Goal: Navigation & Orientation: Find specific page/section

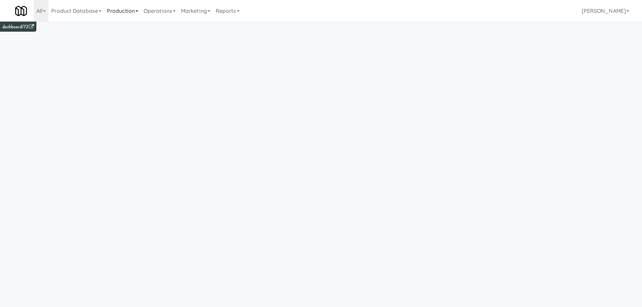
click at [124, 10] on link "Production" at bounding box center [122, 11] width 37 height 22
click at [169, 13] on link "Operations" at bounding box center [159, 11] width 37 height 22
click at [170, 58] on link "Operators" at bounding box center [168, 53] width 54 height 12
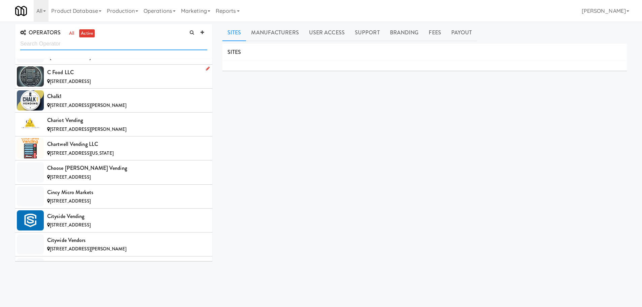
scroll to position [1045, 0]
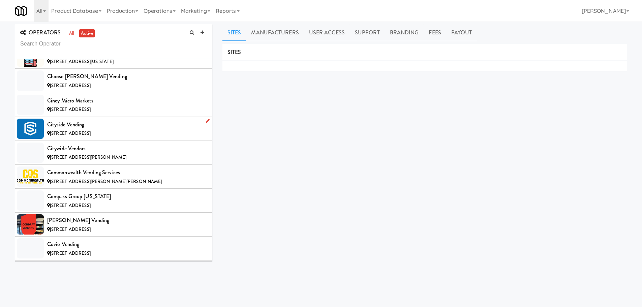
click at [104, 125] on div "Cityside Vending" at bounding box center [127, 125] width 160 height 10
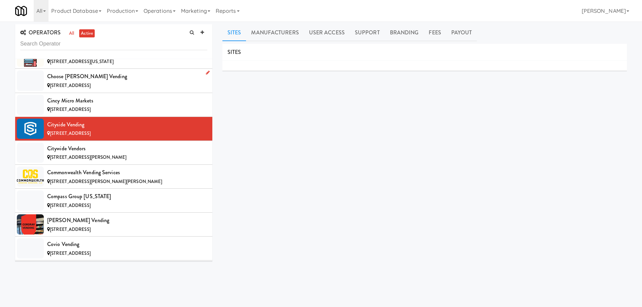
click at [110, 79] on div "Choose [PERSON_NAME] Vending" at bounding box center [127, 76] width 160 height 10
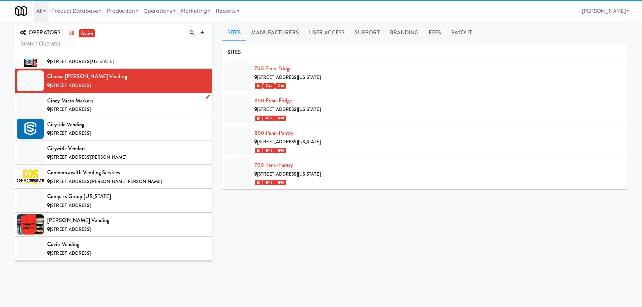
click at [91, 109] on span "[STREET_ADDRESS]" at bounding box center [70, 109] width 41 height 6
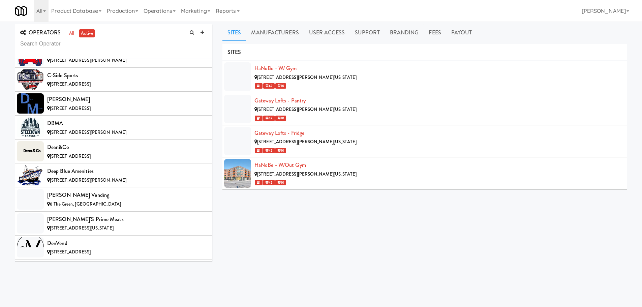
scroll to position [1335, 0]
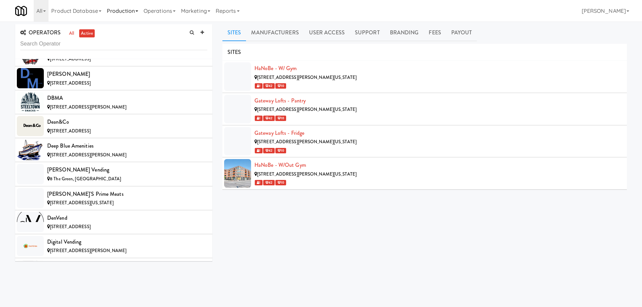
click at [127, 12] on link "Production" at bounding box center [122, 11] width 37 height 22
click at [152, 9] on link "Operations" at bounding box center [159, 11] width 37 height 22
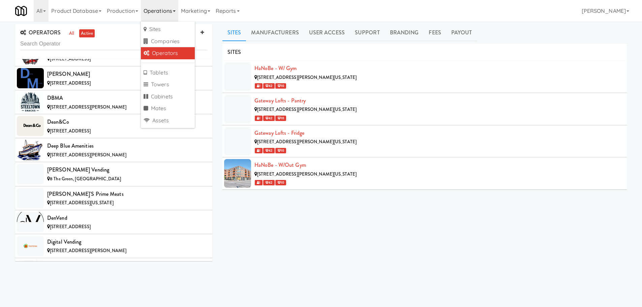
click at [313, 14] on div "All 325 Vending [URL][DOMAIN_NAME] 901 Smrt Mrkt [URL][DOMAIN_NAME] 9518002 [GE…" at bounding box center [321, 11] width 612 height 22
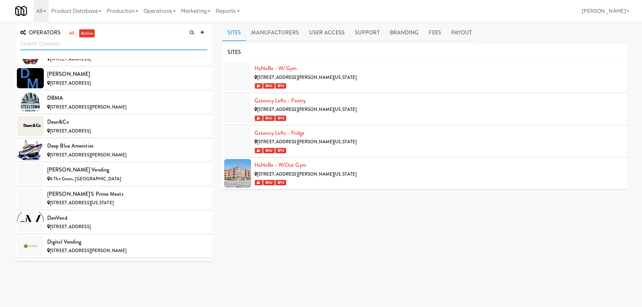
click at [64, 44] on input "text" at bounding box center [113, 44] width 187 height 12
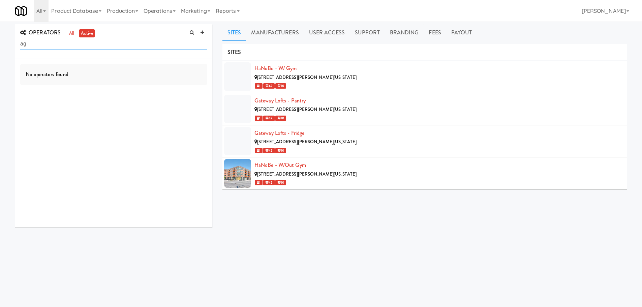
type input "a"
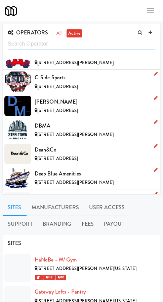
scroll to position [1314, 0]
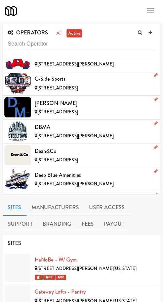
click at [62, 132] on span "[STREET_ADDRESS][PERSON_NAME]" at bounding box center [75, 135] width 77 height 6
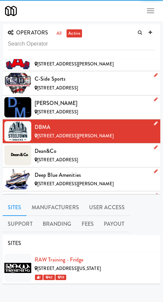
drag, startPoint x: 76, startPoint y: 101, endPoint x: 28, endPoint y: 101, distance: 48.2
click at [76, 109] on span "[STREET_ADDRESS]" at bounding box center [57, 112] width 41 height 6
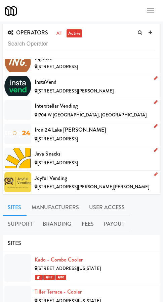
scroll to position [2663, 0]
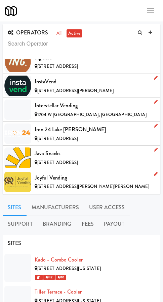
click at [52, 100] on div "Interstellar Vending" at bounding box center [95, 105] width 121 height 10
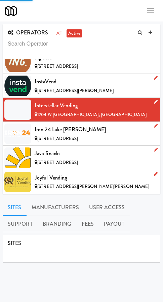
click at [73, 126] on div "Iron 24 Lake [PERSON_NAME]" at bounding box center [95, 129] width 121 height 10
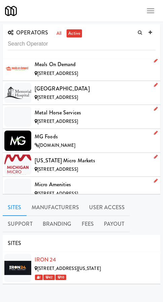
scroll to position [3505, 0]
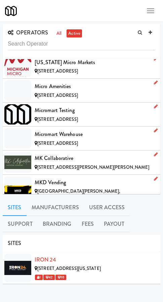
click at [78, 92] on span "[STREET_ADDRESS]" at bounding box center [57, 95] width 41 height 6
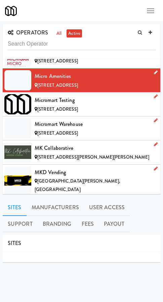
scroll to position [3505, 0]
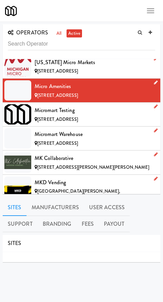
click at [69, 105] on div "Micromart Testing" at bounding box center [95, 110] width 121 height 10
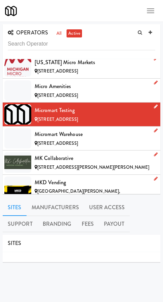
click at [80, 129] on div "Micromart Warehouse" at bounding box center [95, 134] width 121 height 10
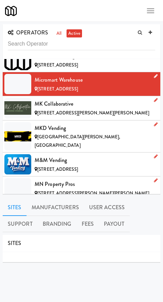
scroll to position [3573, 0]
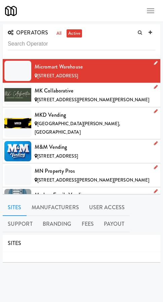
click at [80, 142] on div "M&M Vending" at bounding box center [95, 147] width 121 height 10
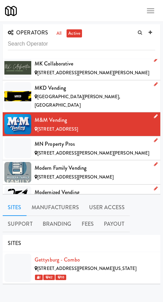
scroll to position [3640, 0]
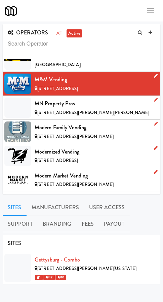
click at [62, 147] on div "Modernized Vending" at bounding box center [95, 152] width 121 height 10
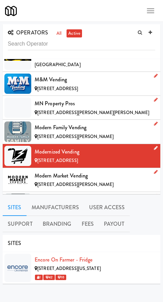
click at [60, 171] on div "Modern Market Vending" at bounding box center [95, 176] width 121 height 10
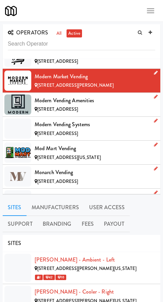
scroll to position [3741, 0]
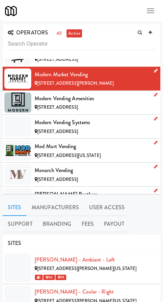
click at [68, 128] on span "[STREET_ADDRESS]" at bounding box center [57, 131] width 41 height 6
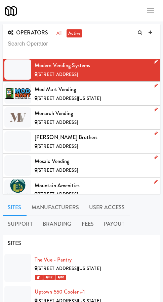
scroll to position [3842, 0]
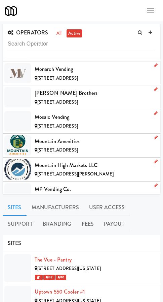
click at [56, 112] on div "Mosaic Vending" at bounding box center [95, 117] width 121 height 10
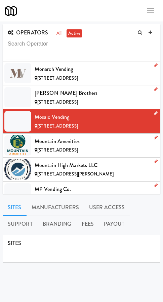
click at [73, 160] on div "Mountain High Markets LLC" at bounding box center [95, 165] width 121 height 10
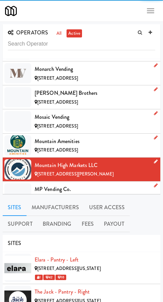
click at [73, 136] on div "Mountain Amenities" at bounding box center [95, 141] width 121 height 10
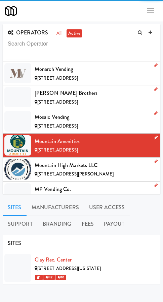
click at [72, 160] on div "Mountain High Markets LLC" at bounding box center [95, 165] width 121 height 10
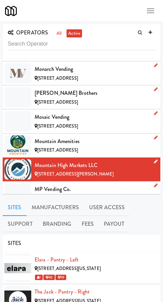
click at [99, 184] on div "MP Vending Co." at bounding box center [95, 189] width 121 height 10
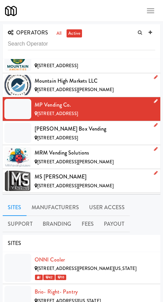
scroll to position [3943, 0]
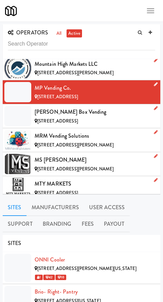
click at [56, 118] on span "[STREET_ADDRESS]" at bounding box center [57, 121] width 41 height 6
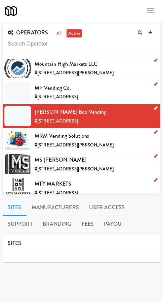
click at [70, 155] on div "MS [PERSON_NAME]" at bounding box center [95, 160] width 121 height 10
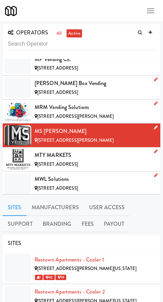
scroll to position [4011, 0]
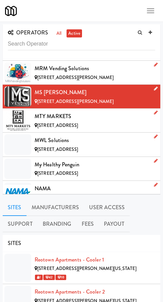
click at [79, 135] on div "MWL Solutions" at bounding box center [95, 140] width 121 height 10
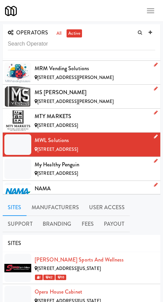
click at [64, 183] on div "NAMA" at bounding box center [95, 188] width 121 height 10
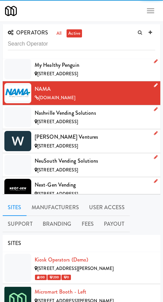
scroll to position [4112, 0]
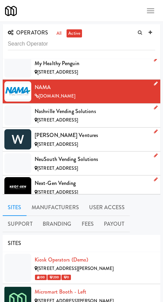
click at [74, 165] on span "[STREET_ADDRESS]" at bounding box center [57, 168] width 41 height 6
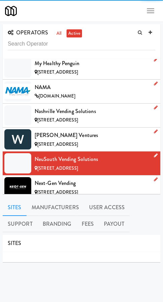
scroll to position [4179, 0]
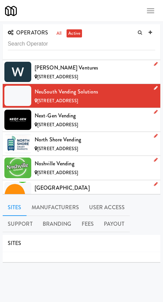
click at [80, 111] on div "Next-Gen Vending" at bounding box center [95, 116] width 121 height 10
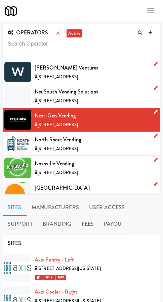
click at [66, 145] on div "[STREET_ADDRESS]" at bounding box center [95, 149] width 121 height 8
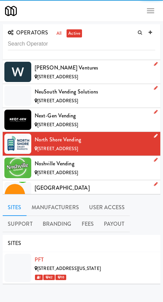
click at [58, 158] on div "Noshville Vending" at bounding box center [95, 163] width 121 height 10
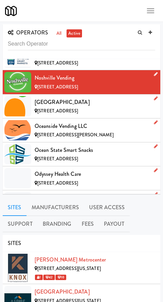
scroll to position [4281, 0]
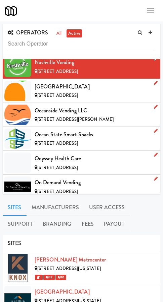
click at [55, 105] on div "Oceanside Vending LLC" at bounding box center [95, 110] width 121 height 10
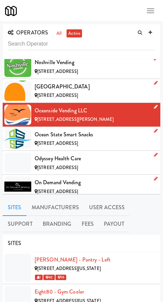
click at [41, 140] on span "[STREET_ADDRESS]" at bounding box center [57, 143] width 41 height 6
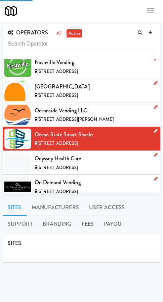
click at [44, 163] on div "[STREET_ADDRESS]" at bounding box center [95, 167] width 121 height 8
